Goal: Task Accomplishment & Management: Complete application form

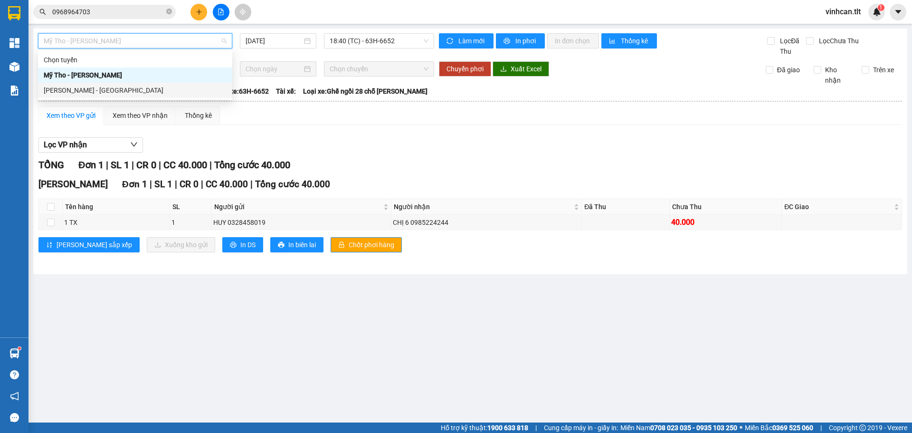
click at [129, 95] on div "[PERSON_NAME] - [GEOGRAPHIC_DATA]" at bounding box center [135, 90] width 194 height 15
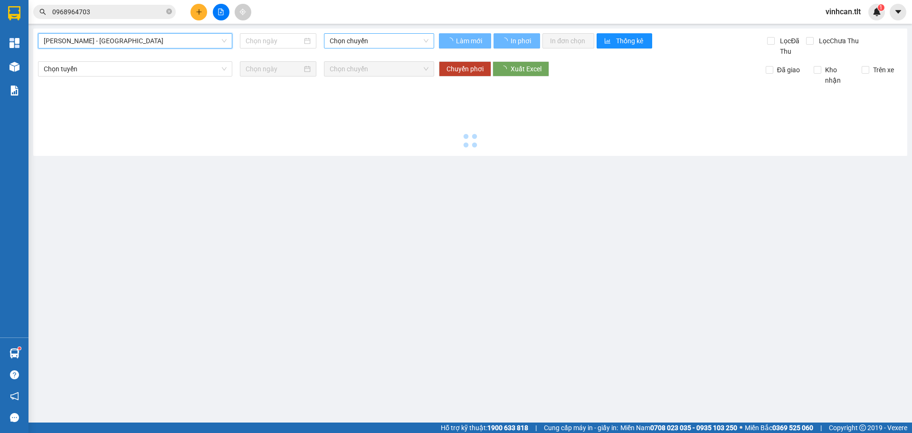
type input "[DATE]"
click at [367, 38] on span "Chọn chuyến" at bounding box center [379, 41] width 99 height 14
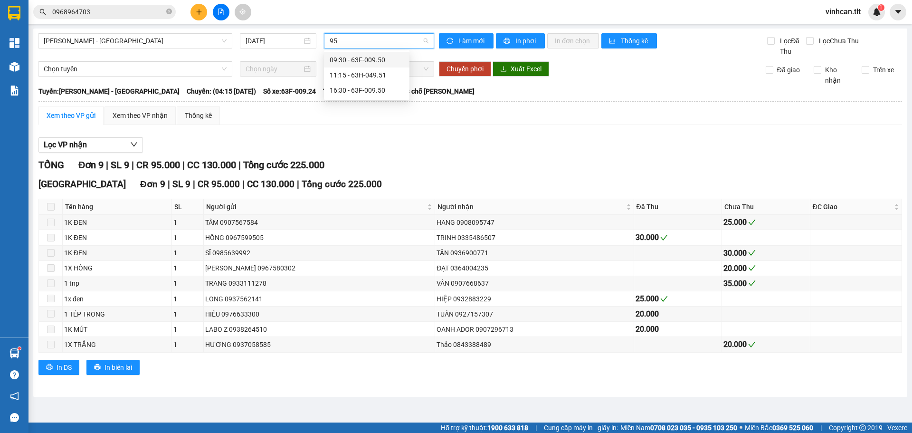
type input "950"
click at [358, 73] on div "16:30 - 63F-009.50" at bounding box center [367, 75] width 74 height 10
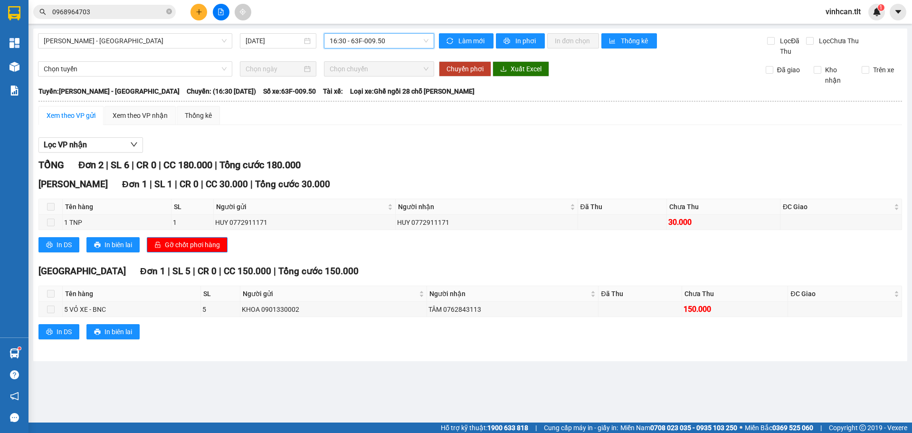
click at [86, 121] on div "Xem theo VP gửi" at bounding box center [70, 115] width 65 height 19
click at [204, 5] on div at bounding box center [220, 12] width 71 height 17
click at [200, 14] on icon "plus" at bounding box center [199, 12] width 7 height 7
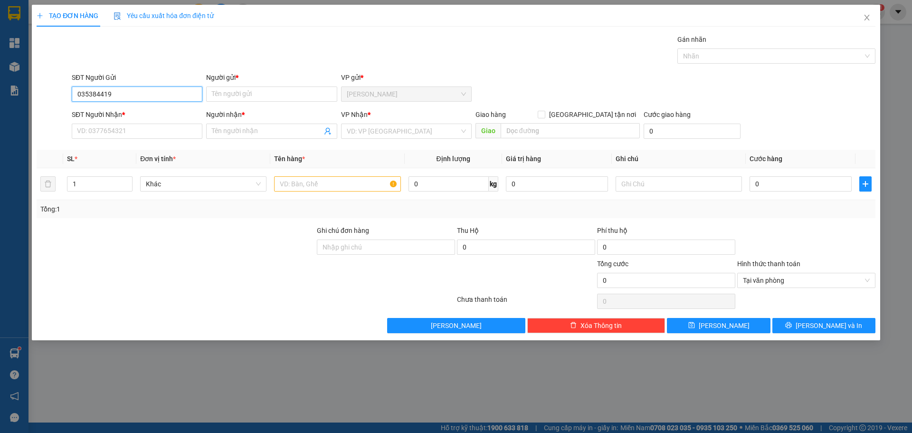
type input "0353844196"
click at [138, 114] on div "0353844196 - HÒA" at bounding box center [136, 113] width 119 height 10
type input "HÒA"
type input "0353844196"
click at [137, 124] on input "SĐT Người Nhận *" at bounding box center [137, 131] width 131 height 15
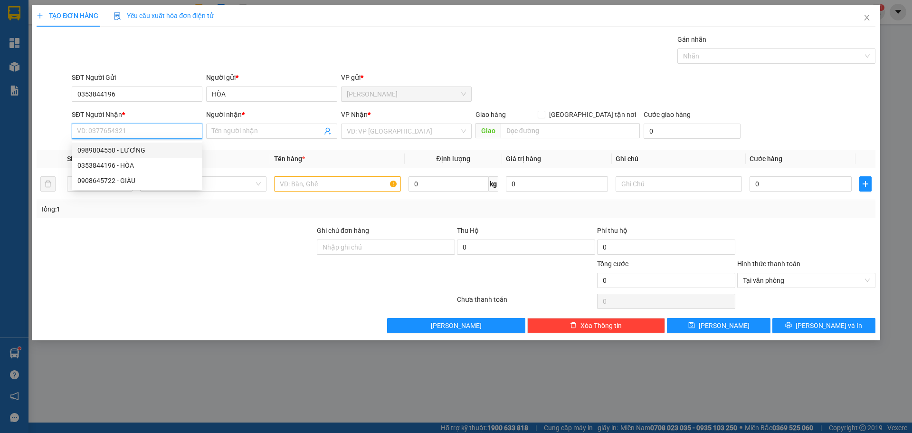
click at [95, 148] on div "0989804550 - LƯƠNG" at bounding box center [136, 150] width 119 height 10
type input "0989804550"
type input "LƯƠNG"
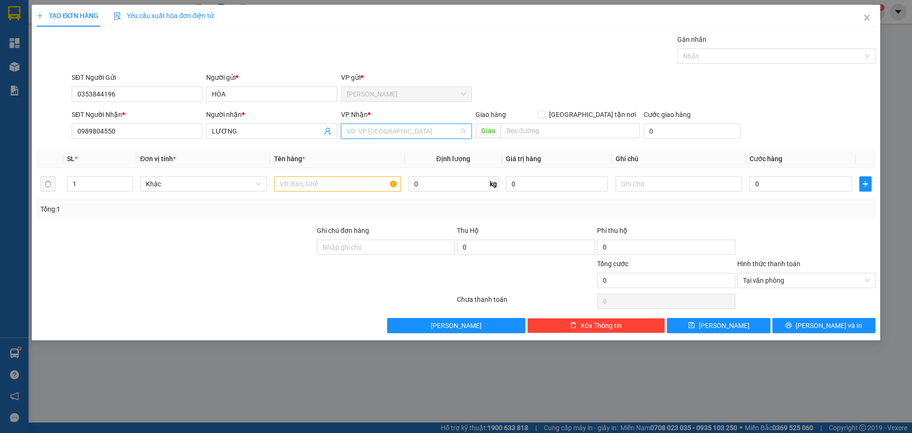
click at [394, 127] on input "search" at bounding box center [403, 131] width 113 height 14
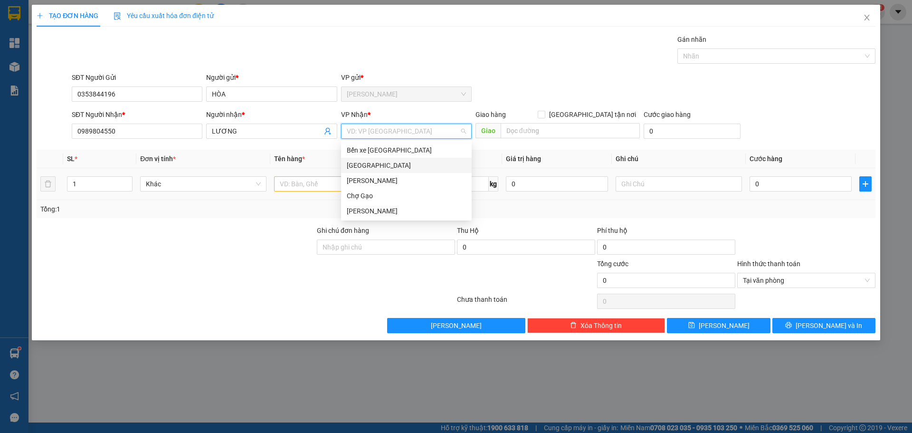
drag, startPoint x: 373, startPoint y: 168, endPoint x: 308, endPoint y: 194, distance: 69.7
click at [372, 168] on div "[GEOGRAPHIC_DATA]" at bounding box center [406, 165] width 119 height 10
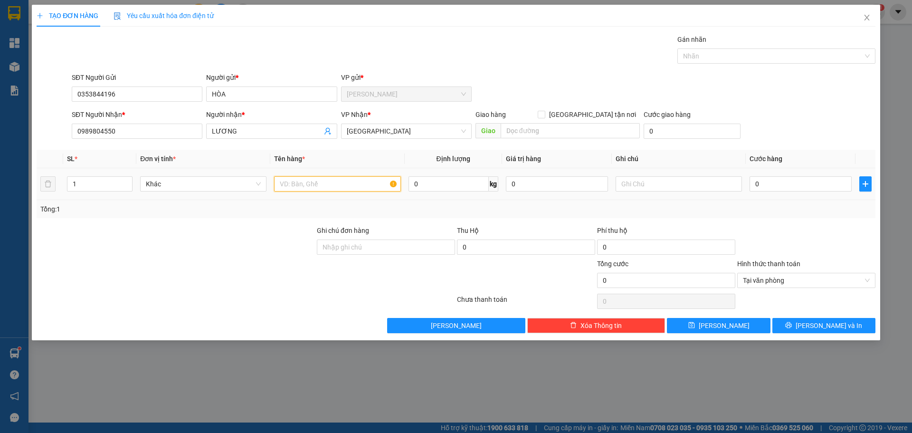
click at [306, 189] on input "text" at bounding box center [337, 183] width 126 height 15
paste input "ÌA"
paste input "Ơ"
type input "1 BÌA SƠ MI"
click at [785, 184] on input "0" at bounding box center [801, 183] width 102 height 15
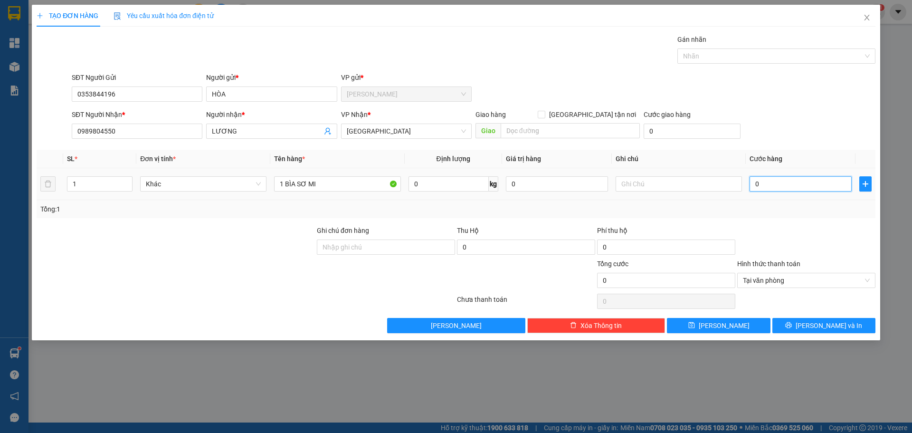
type input "2"
type input "20"
type input "20.000"
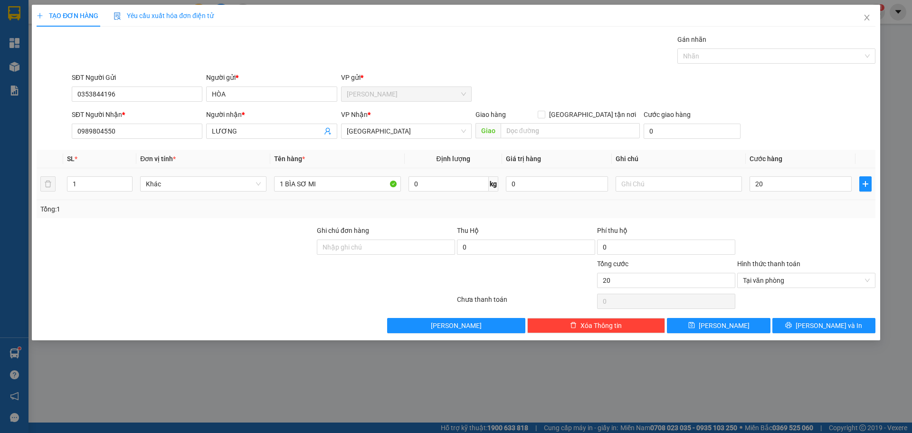
type input "20.000"
click at [797, 110] on div "SĐT Người Nhận * 0989804550 Người nhận * LƯƠNG VP Nhận * [GEOGRAPHIC_DATA] Giao…" at bounding box center [474, 125] width 808 height 33
click at [870, 280] on div "Tại văn phòng" at bounding box center [806, 280] width 138 height 15
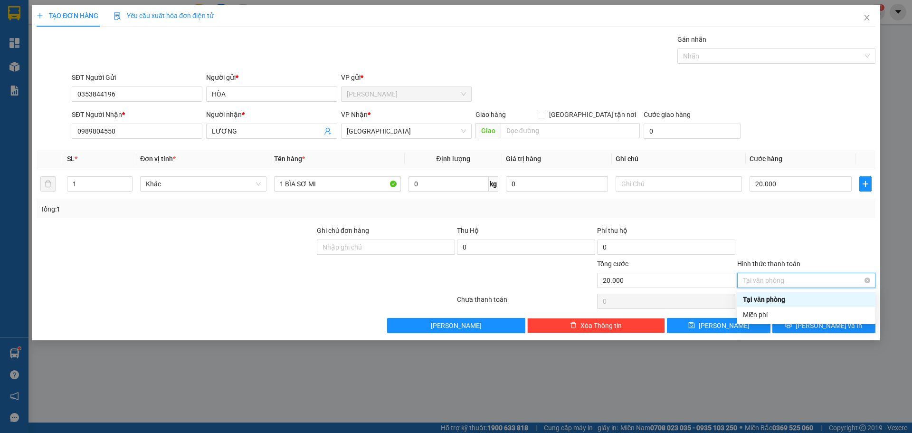
type input "20.000"
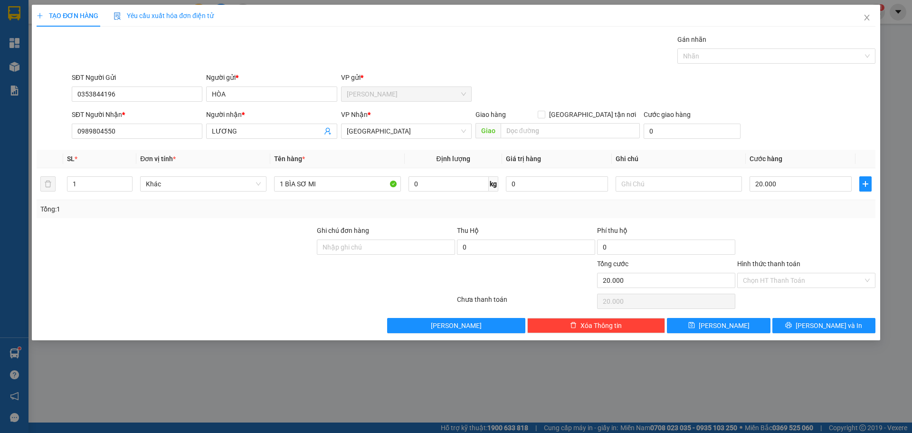
click at [842, 230] on div at bounding box center [806, 241] width 140 height 33
click at [852, 324] on button "[PERSON_NAME] và In" at bounding box center [823, 325] width 103 height 15
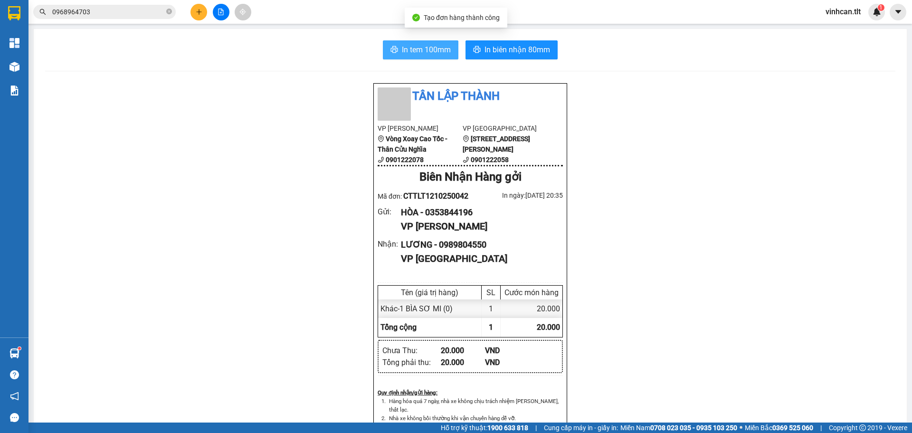
click at [434, 46] on span "In tem 100mm" at bounding box center [426, 50] width 49 height 12
